Goal: Check status: Check status

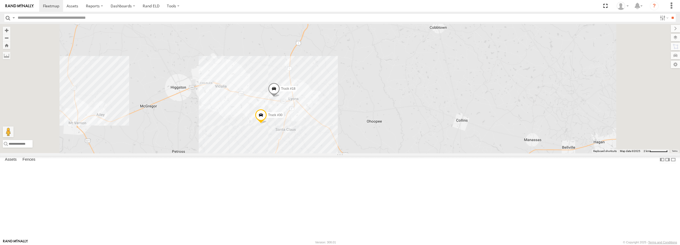
click at [280, 97] on span at bounding box center [274, 90] width 12 height 15
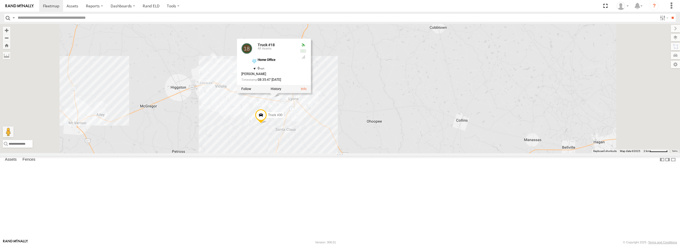
click at [276, 153] on div "Truck #32 Truck #18 Truck #30 Truck #18 All Assets Home Office 32.20591 , -82.3…" at bounding box center [340, 88] width 680 height 129
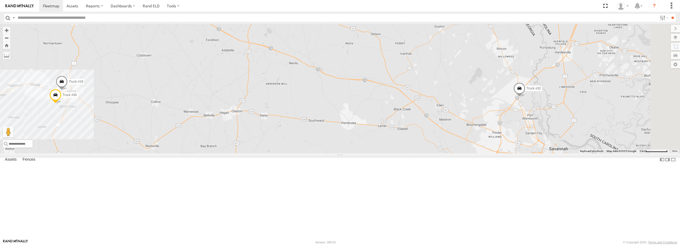
drag, startPoint x: 645, startPoint y: 141, endPoint x: 564, endPoint y: 144, distance: 81.1
click at [564, 144] on div "Truck #32 Truck #18 Truck #30" at bounding box center [340, 88] width 680 height 129
click at [525, 97] on span at bounding box center [519, 89] width 12 height 15
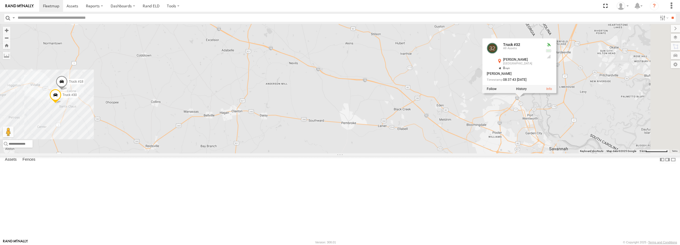
click at [464, 146] on div "Truck #32 Truck #18 Truck #30 Truck #32 All Assets [PERSON_NAME] [GEOGRAPHIC_DA…" at bounding box center [340, 88] width 680 height 129
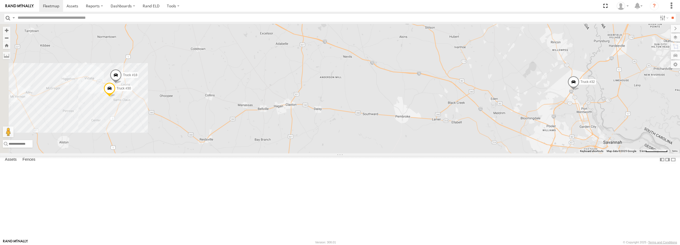
drag, startPoint x: 411, startPoint y: 152, endPoint x: 431, endPoint y: 151, distance: 19.3
click at [431, 151] on div "Truck #32 Truck #18 Truck #30" at bounding box center [340, 88] width 680 height 129
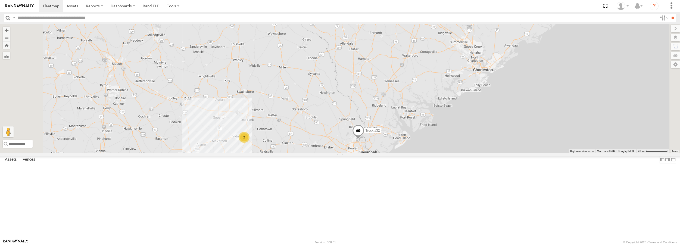
drag, startPoint x: 381, startPoint y: 114, endPoint x: 407, endPoint y: 147, distance: 42.2
click at [407, 147] on div "Truck #32 2" at bounding box center [340, 88] width 680 height 129
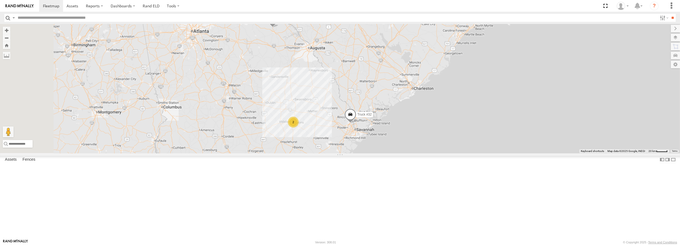
click at [279, 28] on span at bounding box center [273, 20] width 12 height 15
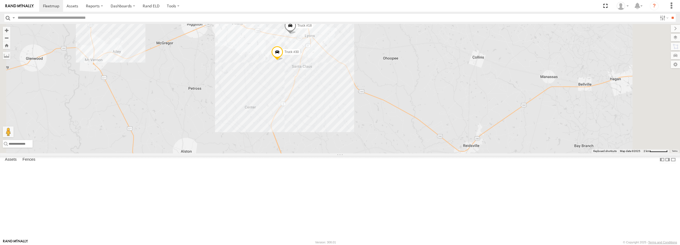
click at [283, 61] on span at bounding box center [277, 53] width 12 height 15
click at [0, 0] on span at bounding box center [0, 0] width 0 height 0
